Goal: Transaction & Acquisition: Subscribe to service/newsletter

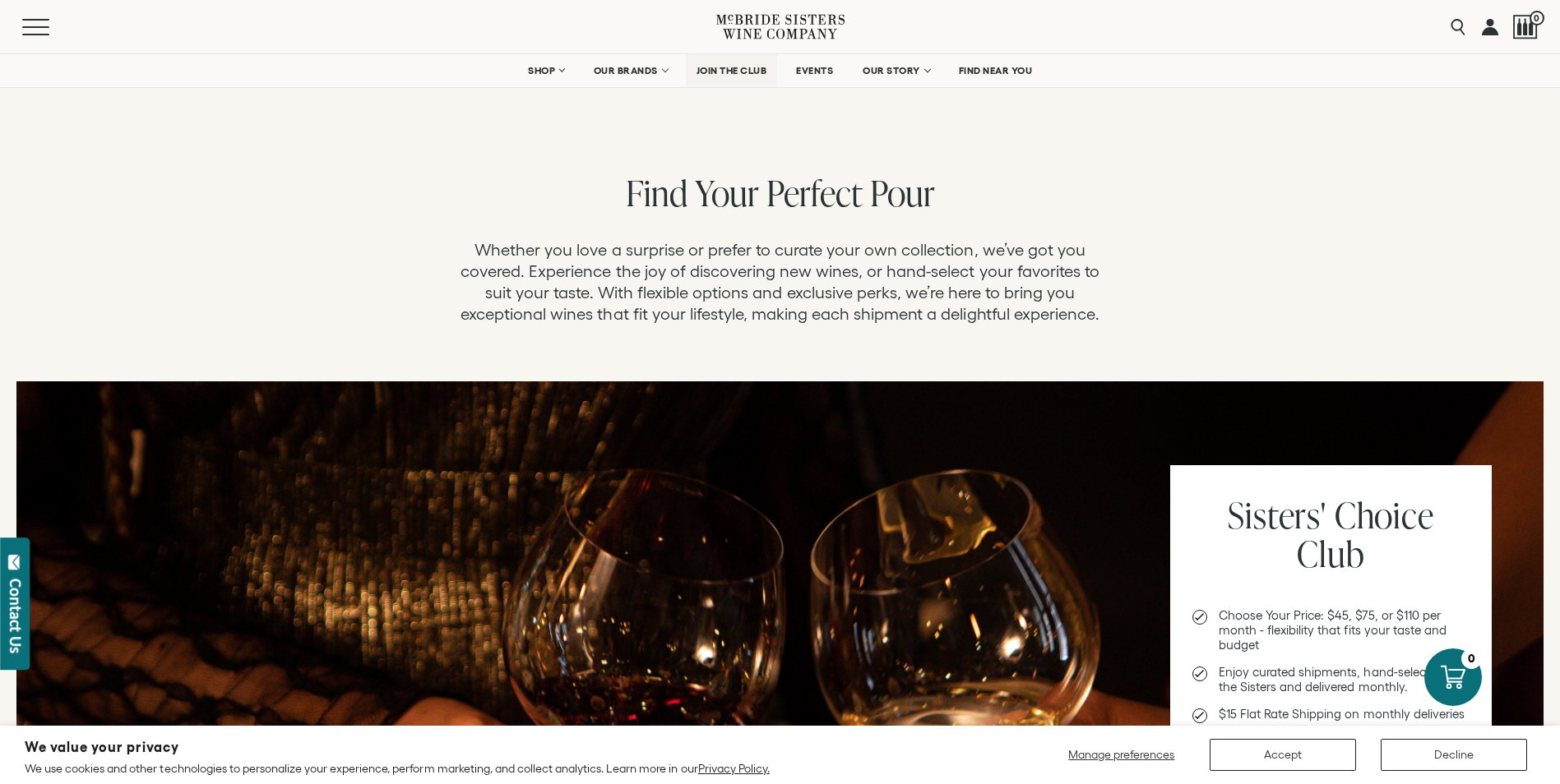
click at [718, 68] on span "JOIN THE CLUB" at bounding box center [732, 70] width 71 height 12
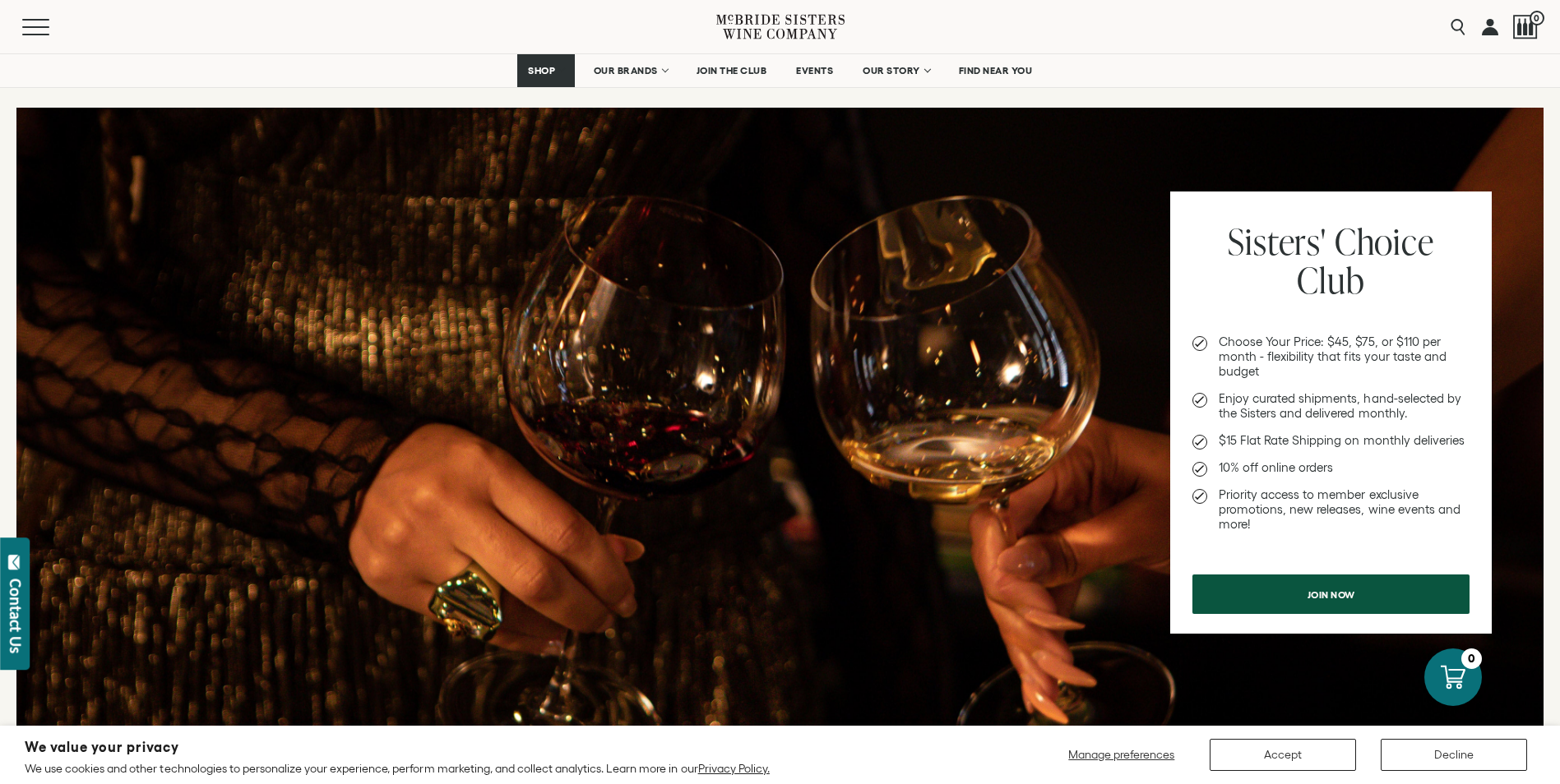
scroll to position [278, 0]
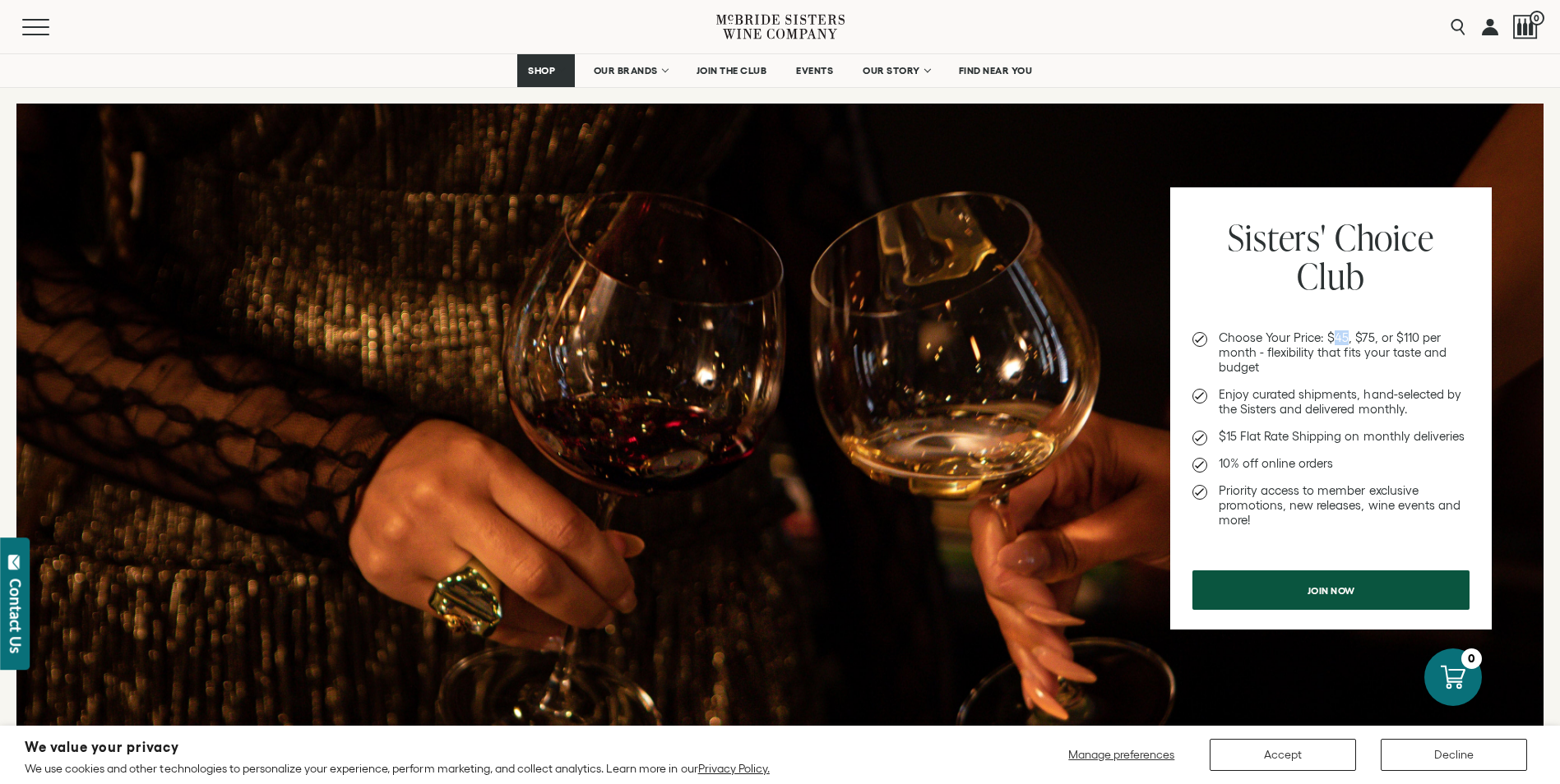
drag, startPoint x: 1338, startPoint y: 335, endPoint x: 1347, endPoint y: 335, distance: 9.0
click at [1347, 335] on li "Choose Your Price: $45, $75, or $110 per month - flexibility that fits your tas…" at bounding box center [1331, 353] width 277 height 45
click at [1365, 336] on li "Choose Your Price: $45, $75, or $110 per month - flexibility that fits your tas…" at bounding box center [1331, 353] width 277 height 45
click at [1367, 334] on li "Choose Your Price: $45, $75, or $110 per month - flexibility that fits your tas…" at bounding box center [1331, 353] width 277 height 45
click at [179, 63] on nav "SHOP Sets Reds Whites [GEOGRAPHIC_DATA] Sparkling All Wines OUR BRANDS [PERSON_…" at bounding box center [780, 71] width 1560 height 33
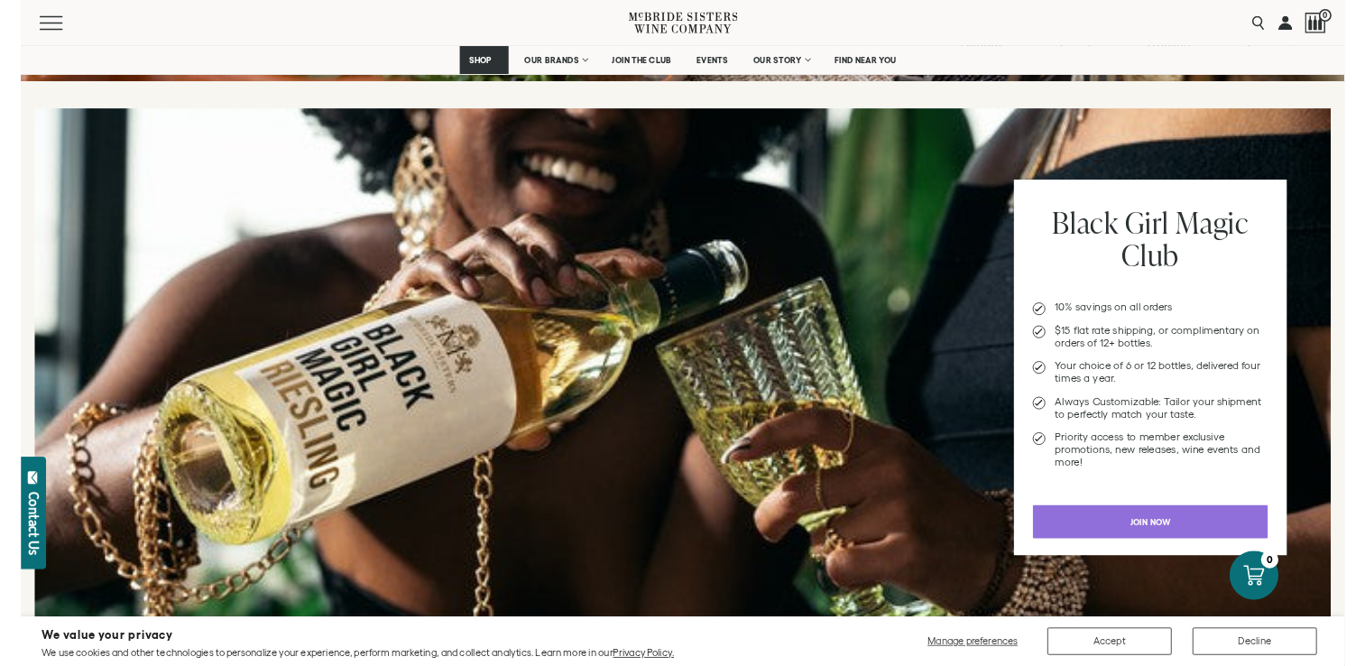
scroll to position [1746, 0]
